Goal: Transaction & Acquisition: Book appointment/travel/reservation

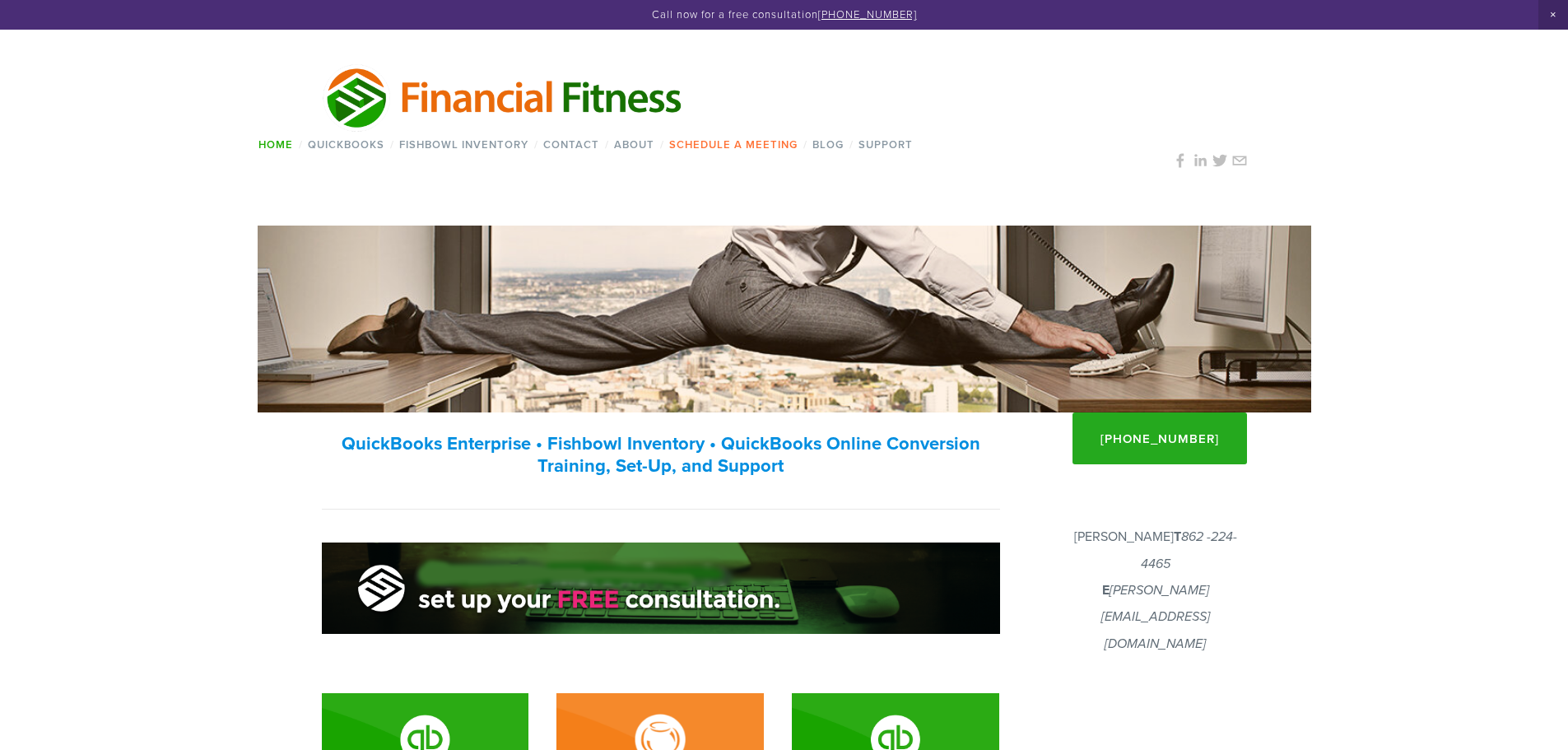
click at [758, 149] on link "Schedule a Meeting" at bounding box center [734, 144] width 139 height 24
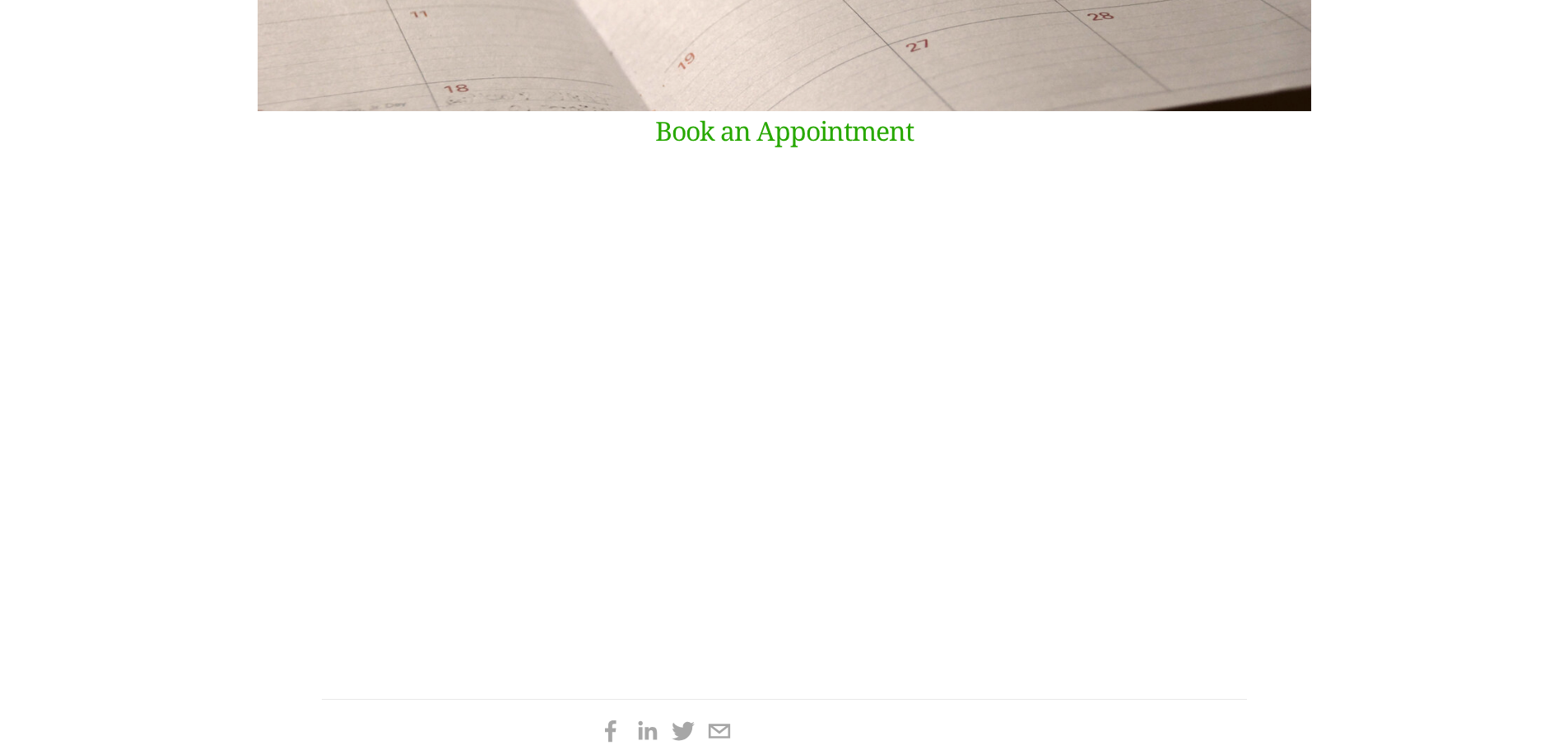
scroll to position [247, 0]
